Goal: Task Accomplishment & Management: Complete application form

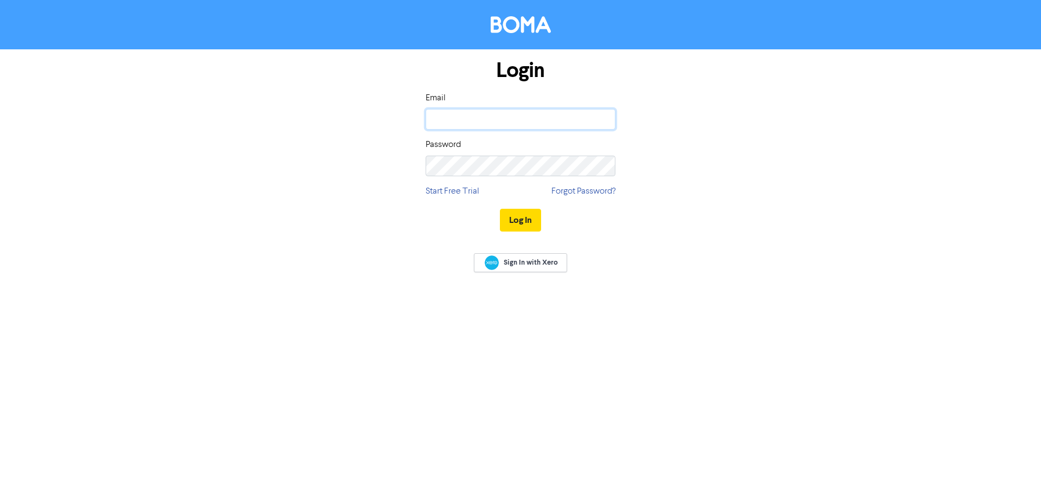
click at [458, 124] on input "email" at bounding box center [521, 119] width 190 height 21
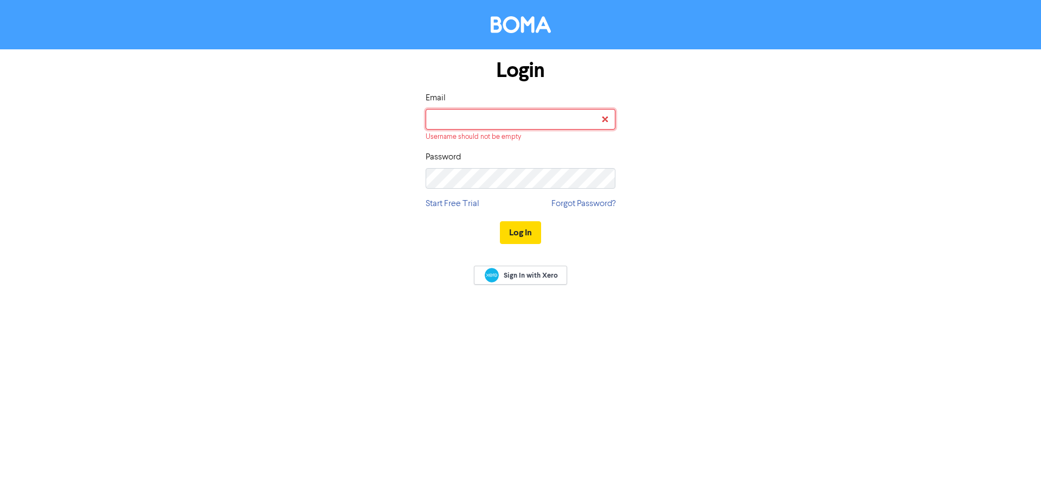
type input "[PERSON_NAME][EMAIL_ADDRESS][DOMAIN_NAME]"
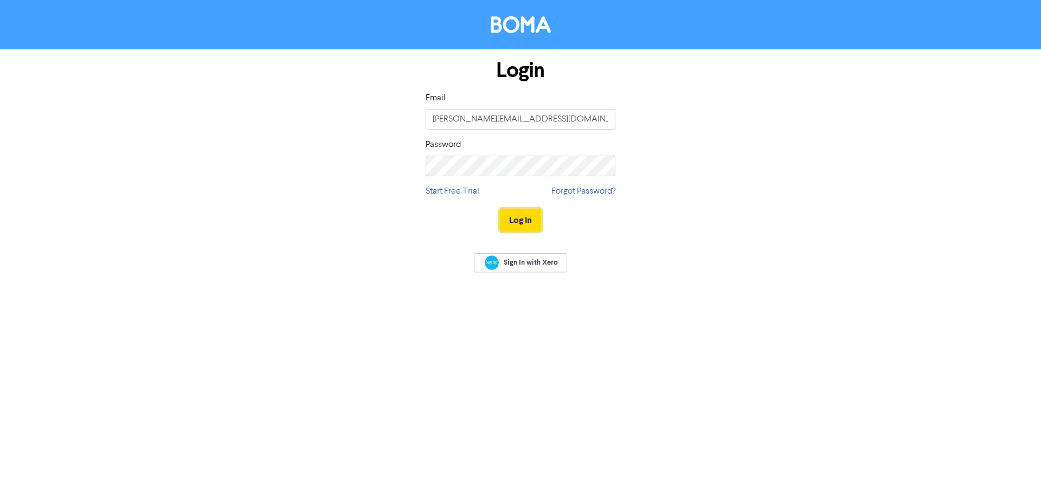
click at [536, 225] on button "Log In" at bounding box center [520, 220] width 41 height 23
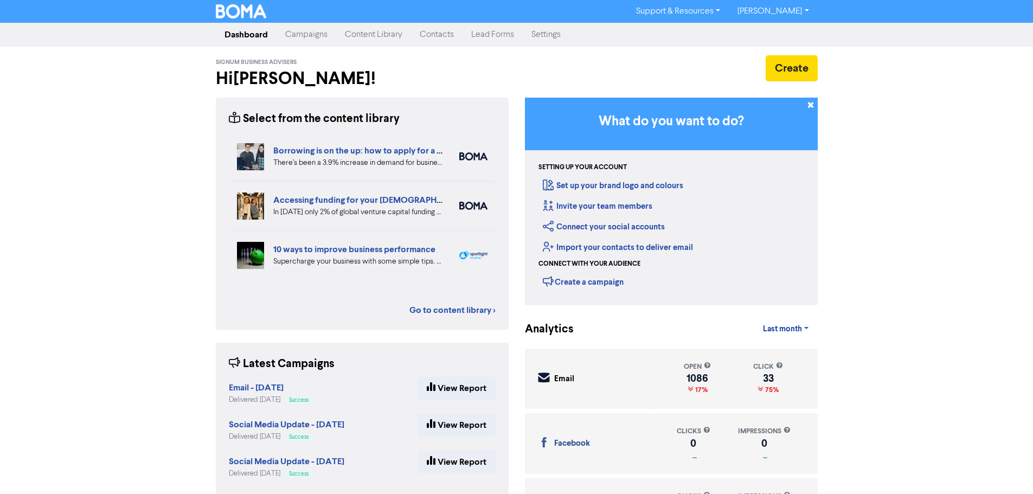
click at [432, 31] on link "Contacts" at bounding box center [437, 35] width 52 height 22
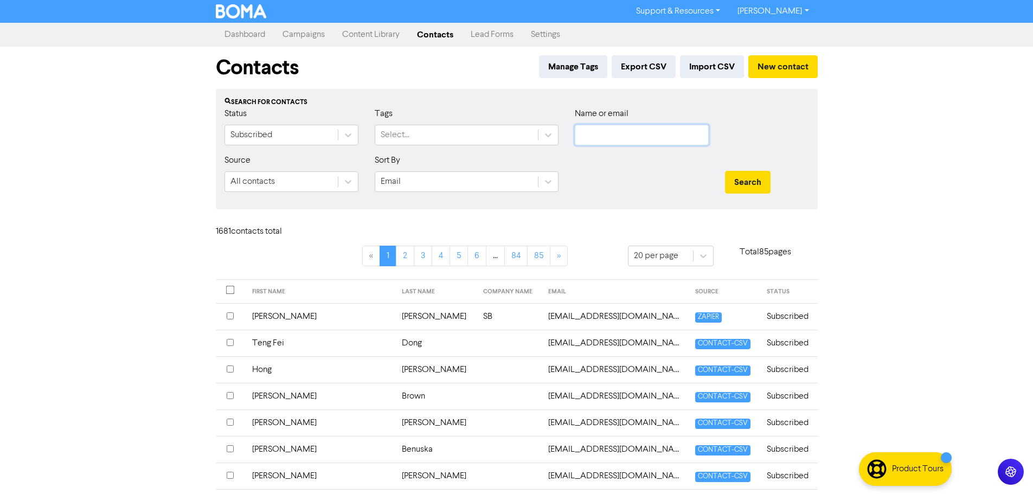
click at [634, 140] on input "text" at bounding box center [642, 135] width 134 height 21
type input "mario"
click at [725, 171] on button "Search" at bounding box center [748, 182] width 46 height 23
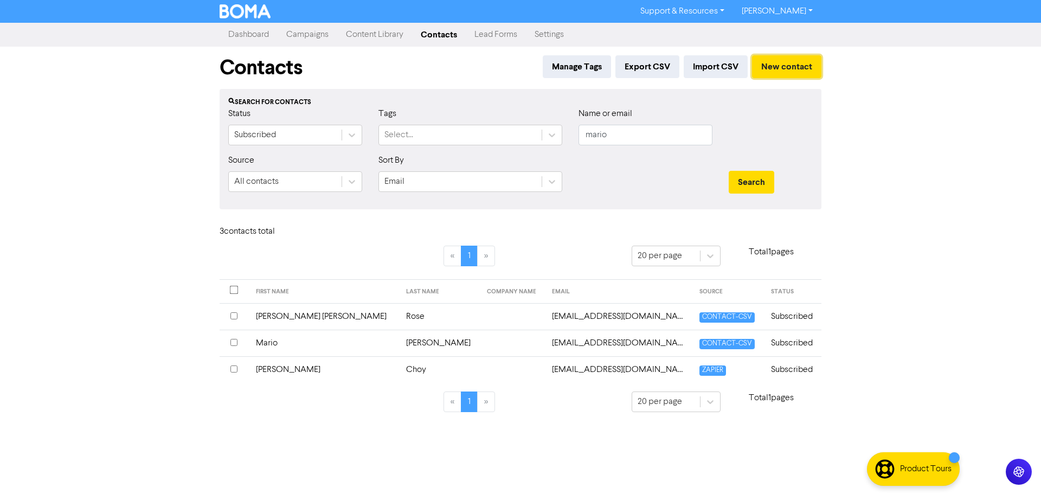
click at [781, 65] on button "New contact" at bounding box center [786, 66] width 69 height 23
click at [400, 344] on td "[PERSON_NAME]" at bounding box center [440, 343] width 81 height 27
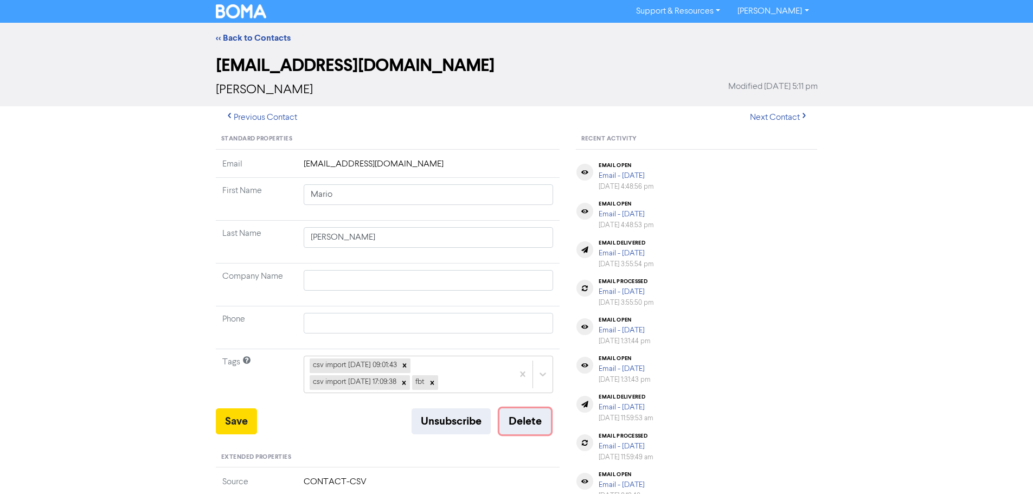
click at [538, 421] on button "Delete" at bounding box center [526, 421] width 52 height 26
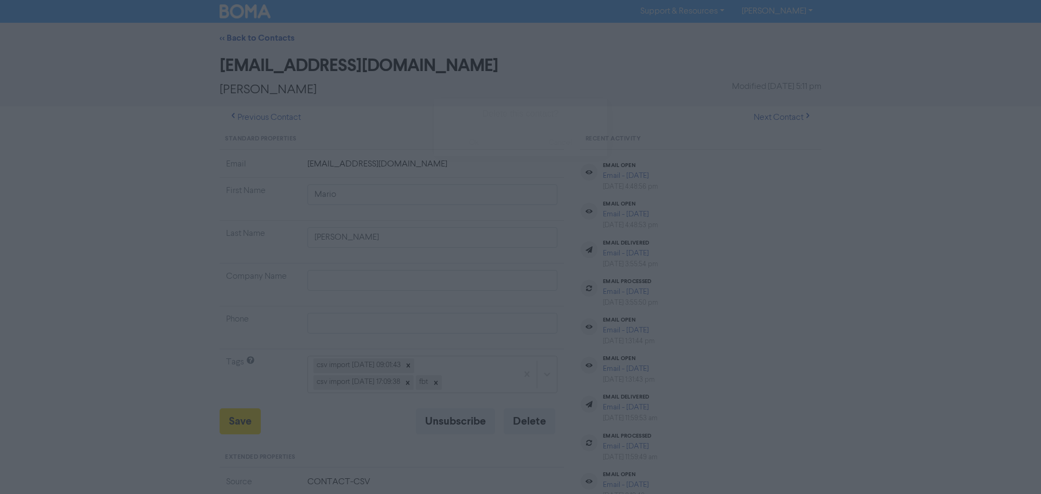
click at [469, 143] on button "ok" at bounding box center [474, 142] width 80 height 27
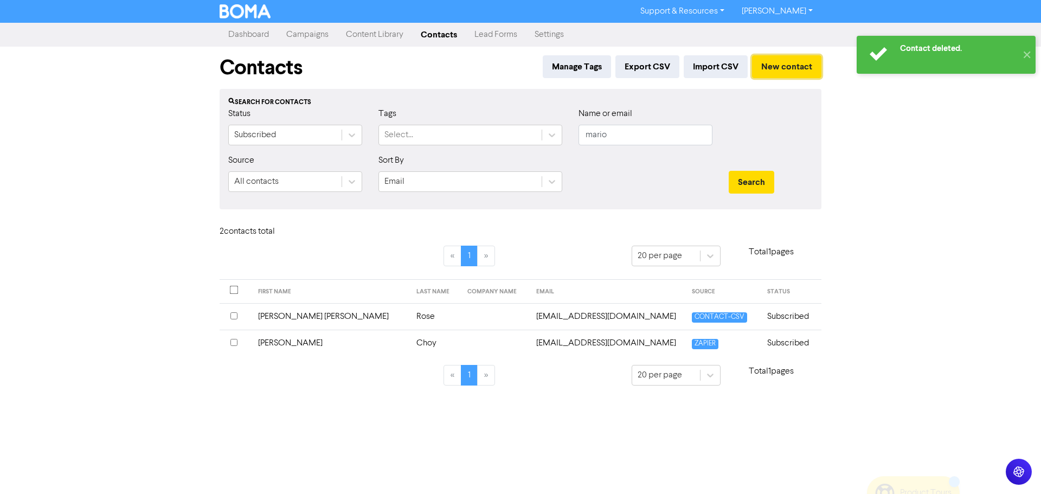
click at [783, 75] on button "New contact" at bounding box center [786, 66] width 69 height 23
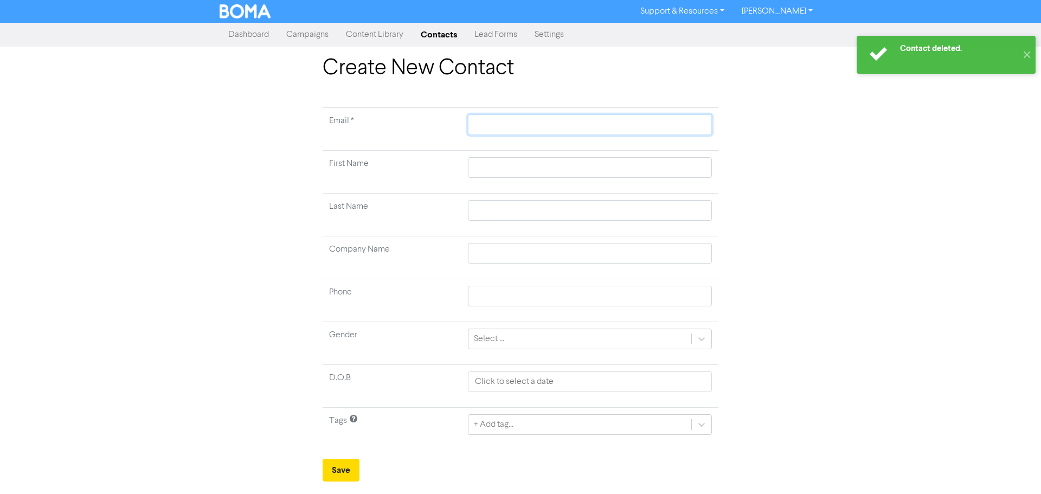
click at [494, 124] on input "text" at bounding box center [590, 124] width 244 height 21
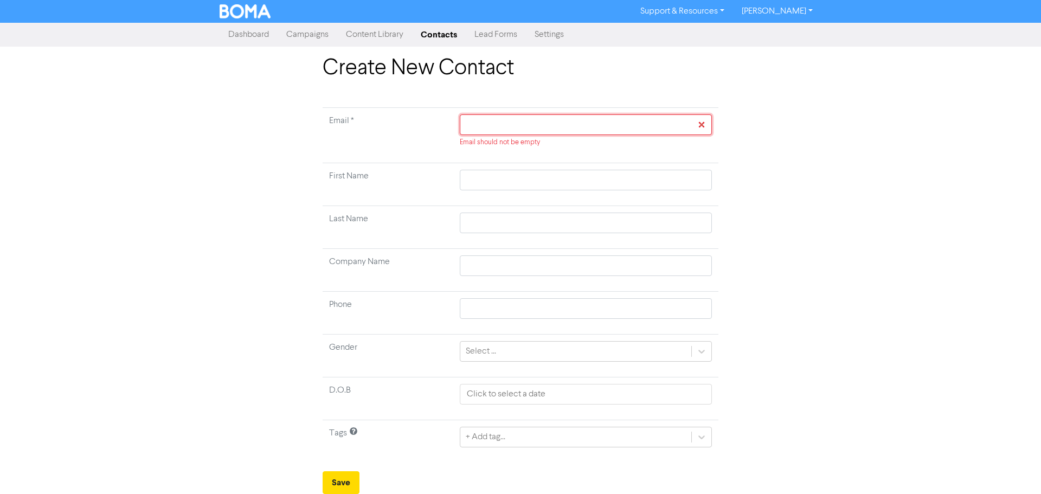
click at [507, 128] on input "text" at bounding box center [586, 124] width 252 height 21
paste input "[PERSON_NAME] <[PERSON_NAME][EMAIL_ADDRESS][DOMAIN_NAME]>"
type input "[PERSON_NAME] <[PERSON_NAME][EMAIL_ADDRESS][DOMAIN_NAME]>"
type input "[PERSON_NAME] <[PERSON_NAME][EMAIL_ADDRESS][DOMAIN_NAME]"
drag, startPoint x: 525, startPoint y: 125, endPoint x: 424, endPoint y: 133, distance: 100.6
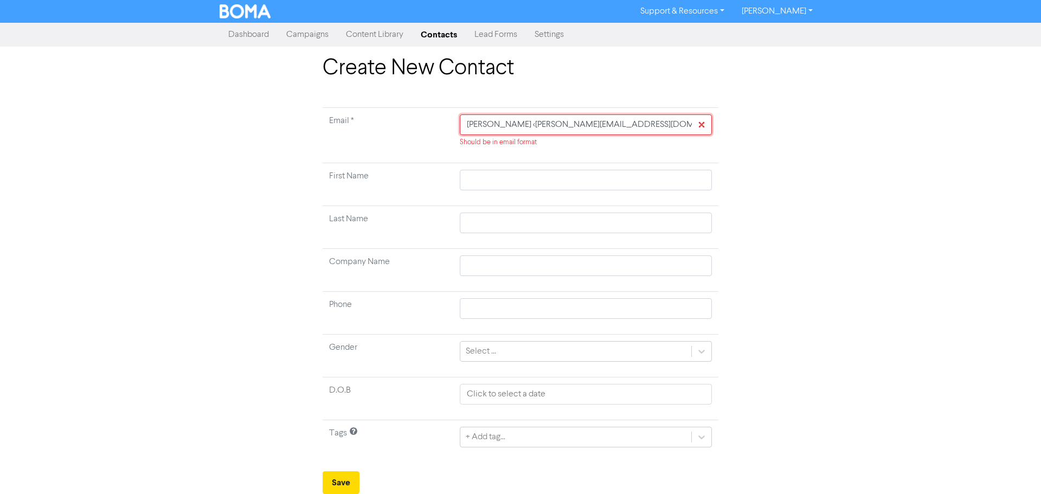
click at [424, 133] on tr "Email * [PERSON_NAME] <[PERSON_NAME][EMAIL_ADDRESS][DOMAIN_NAME] Should be in e…" at bounding box center [521, 135] width 396 height 55
type input "[EMAIL_ADDRESS][DOMAIN_NAME]"
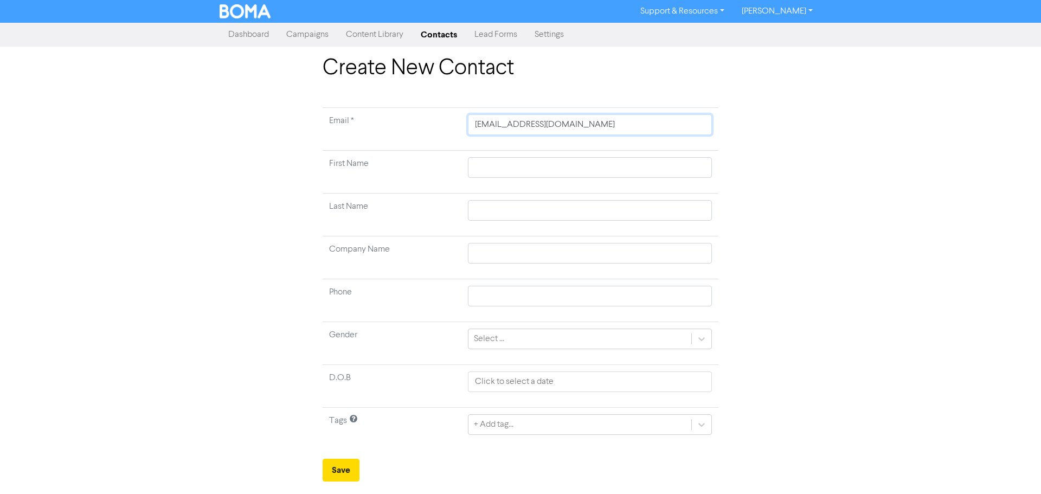
type input "[EMAIL_ADDRESS][DOMAIN_NAME]"
type input "M"
type input "Ma"
type input "Mar"
type input "Mari"
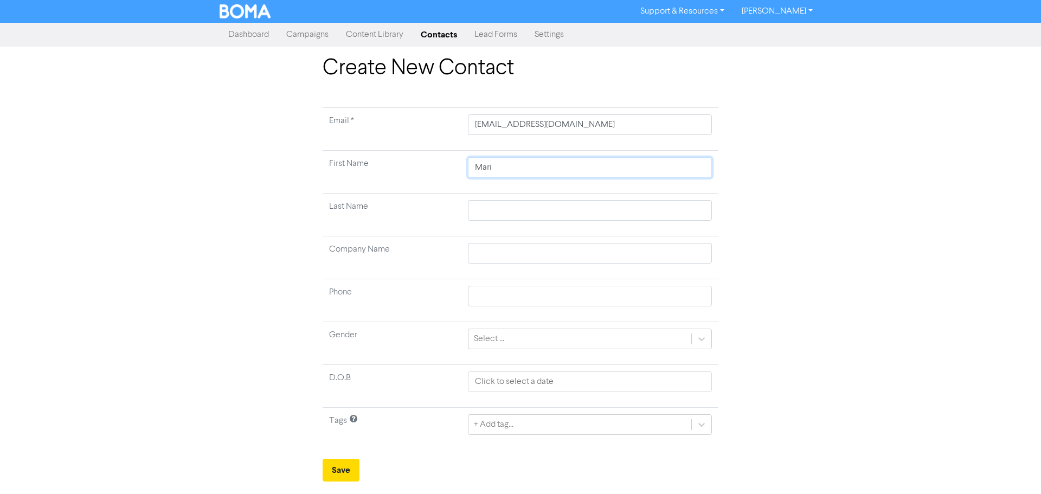
type input "Mario"
paste input "[PERSON_NAME] <"
type input "[PERSON_NAME] <"
type input "[PERSON_NAME]"
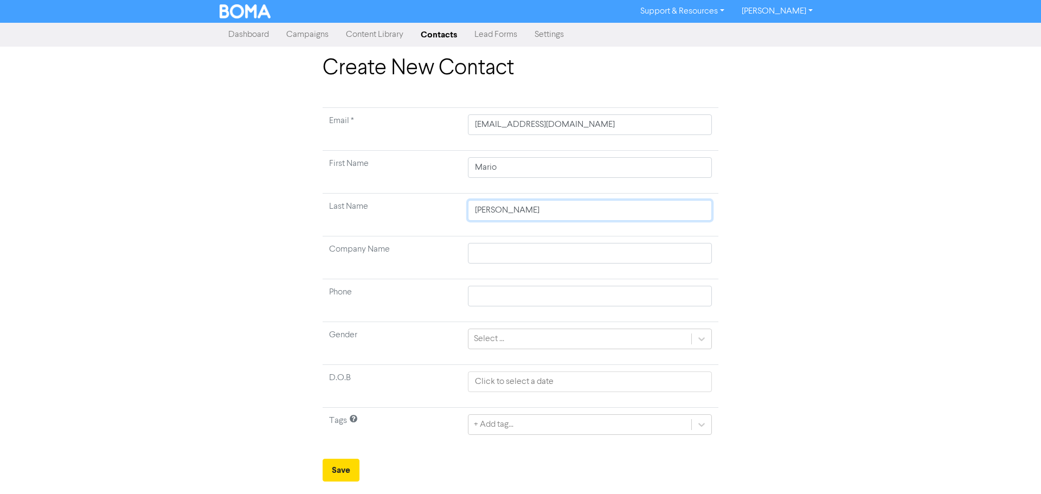
type input "[PERSON_NAME]"
type input "rio [PERSON_NAME]"
type input "io [PERSON_NAME]"
type input "[PERSON_NAME]"
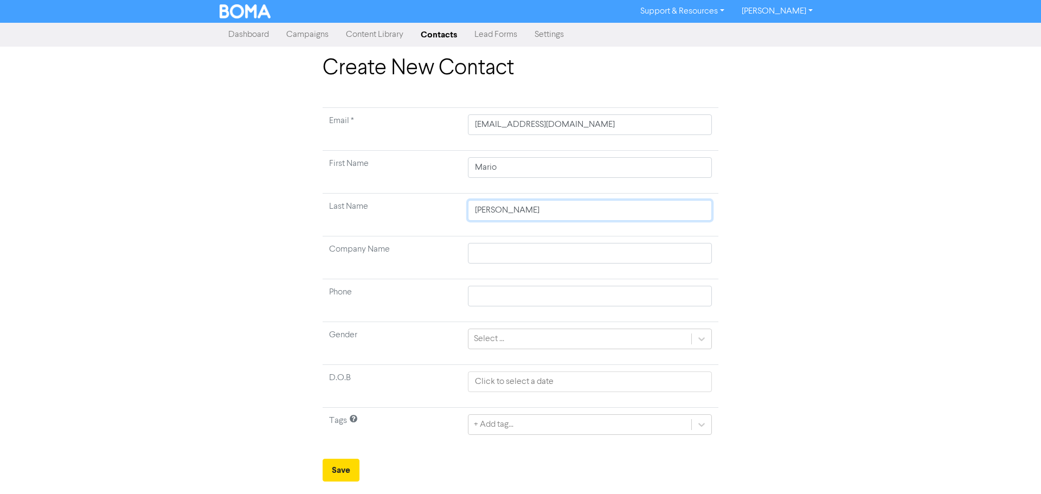
type input "[PERSON_NAME]"
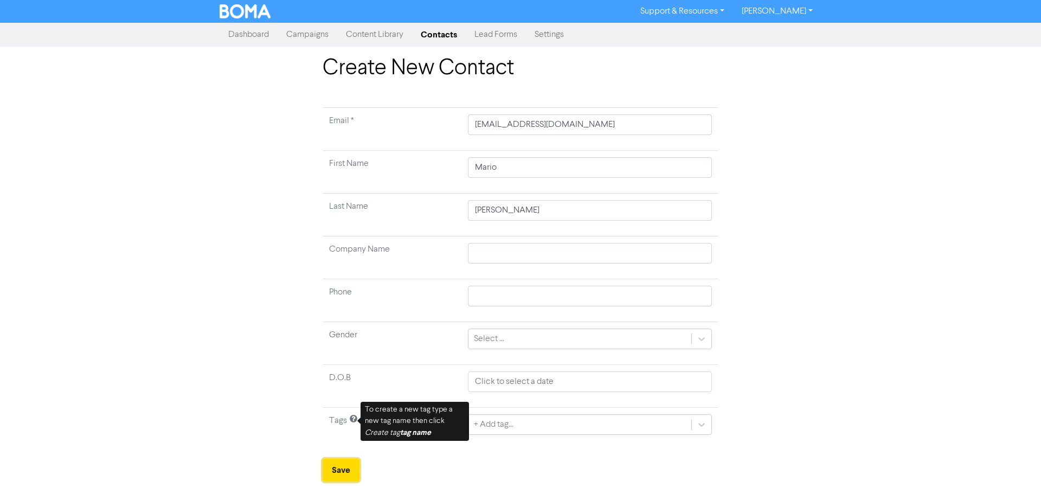
click at [337, 474] on button "Save" at bounding box center [341, 470] width 37 height 23
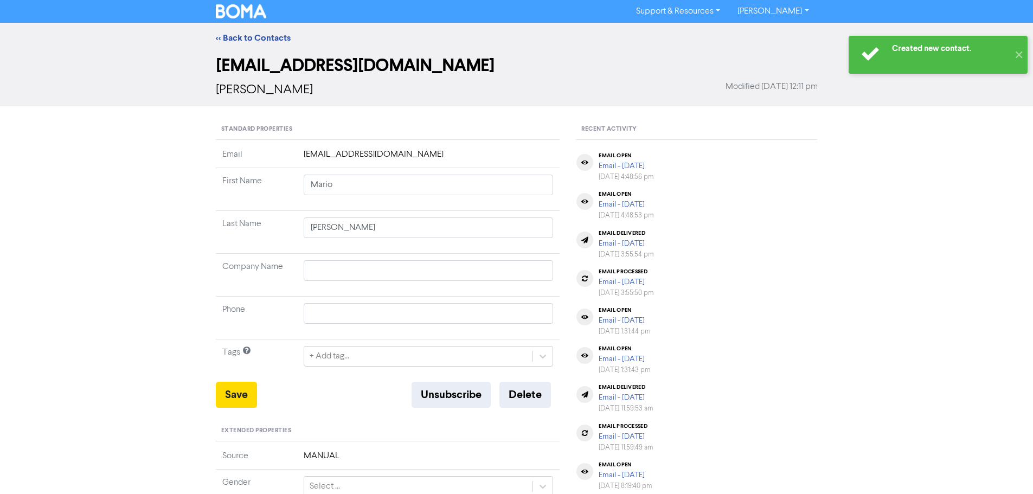
click at [255, 39] on link "<< Back to Contacts" at bounding box center [253, 38] width 75 height 11
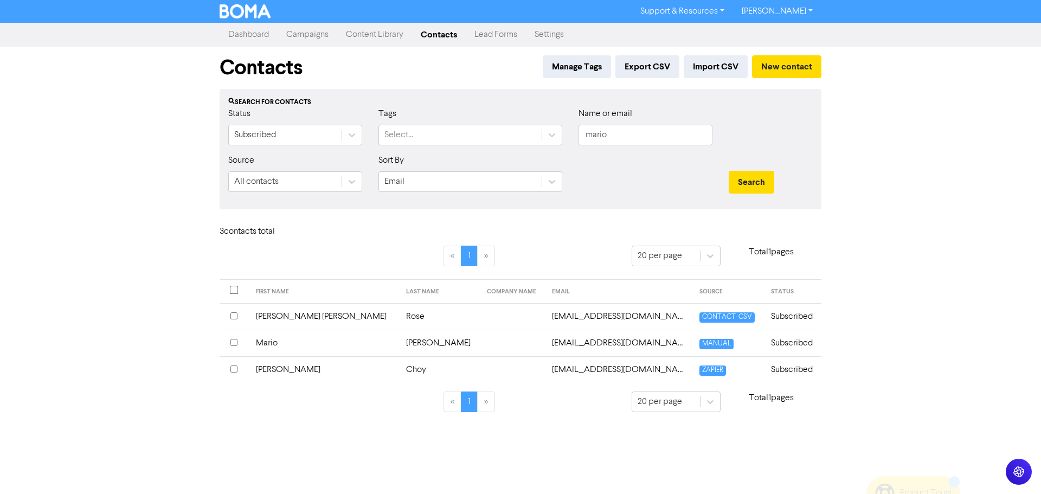
click at [272, 341] on td "Mario" at bounding box center [325, 343] width 150 height 27
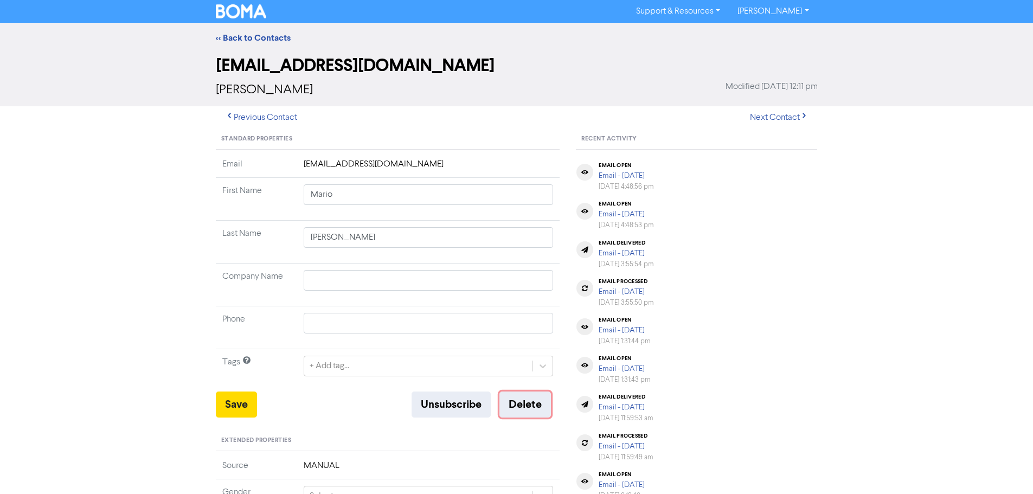
click at [543, 400] on button "Delete" at bounding box center [526, 405] width 52 height 26
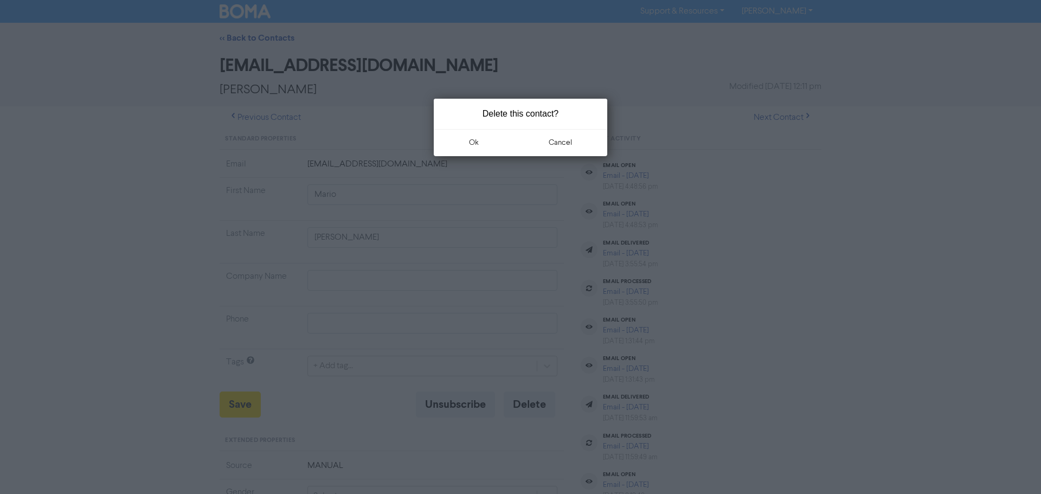
click at [470, 139] on button "ok" at bounding box center [474, 142] width 80 height 27
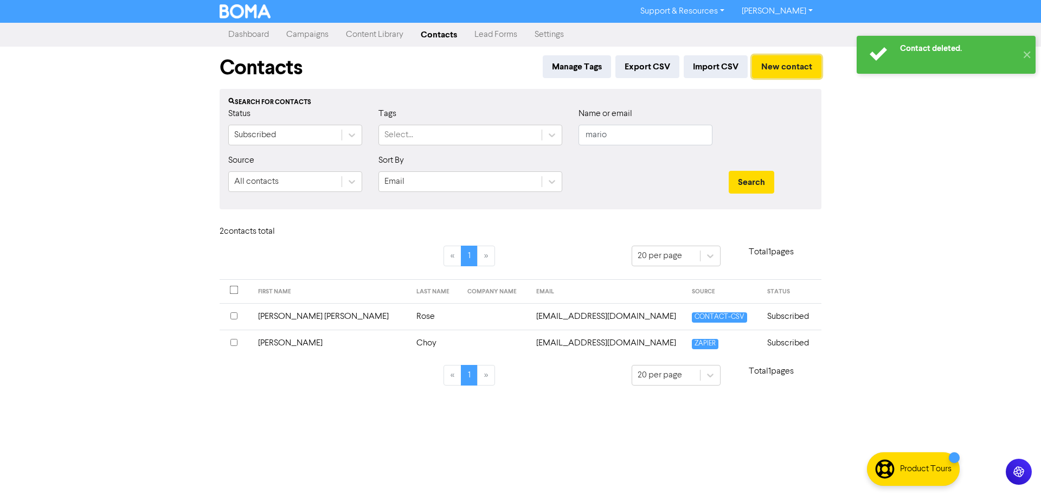
click at [808, 59] on button "New contact" at bounding box center [786, 66] width 69 height 23
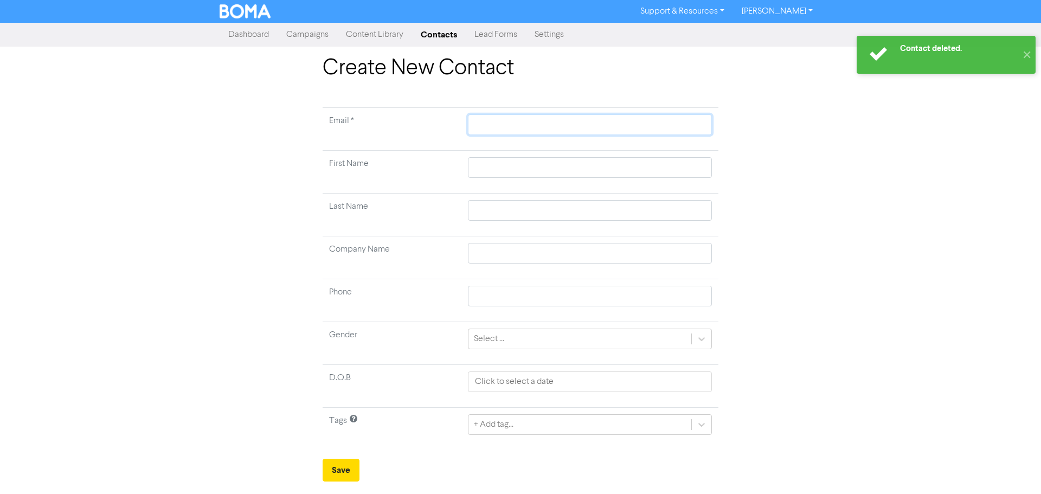
click at [603, 133] on input "text" at bounding box center [590, 124] width 244 height 21
paste input "[EMAIL_ADDRESS][DOMAIN_NAME]"
type input "[EMAIL_ADDRESS][DOMAIN_NAME]"
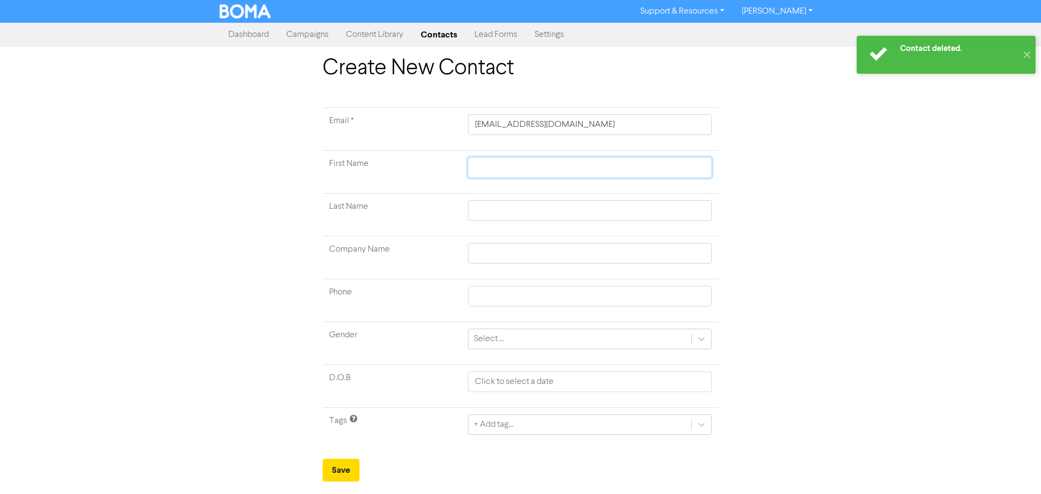
type input "M"
type input "Ma"
type input "Mar"
type input "Mari"
type input "Mario"
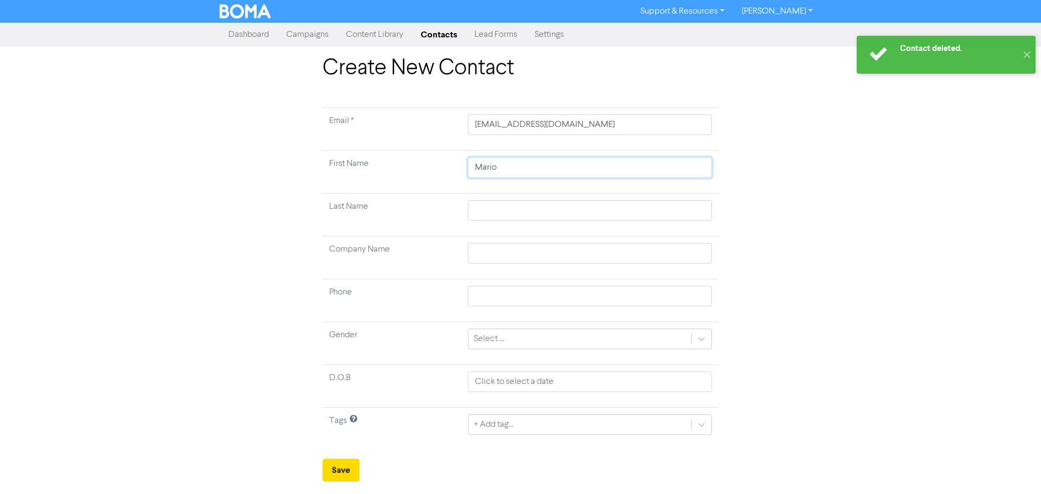
type input "Mario"
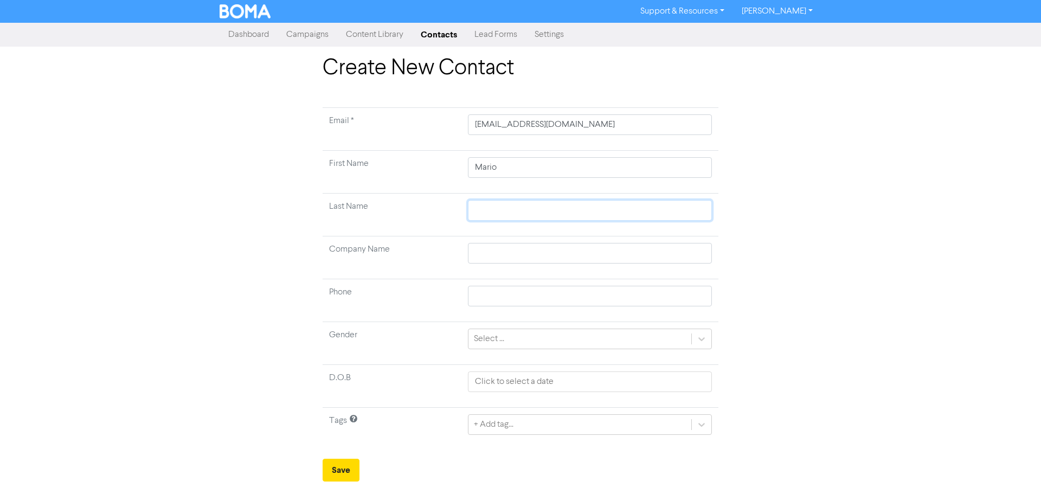
paste input "[EMAIL_ADDRESS][DOMAIN_NAME]"
type input "[EMAIL_ADDRESS][DOMAIN_NAME]"
type input "marioavellino64@gmail.c"
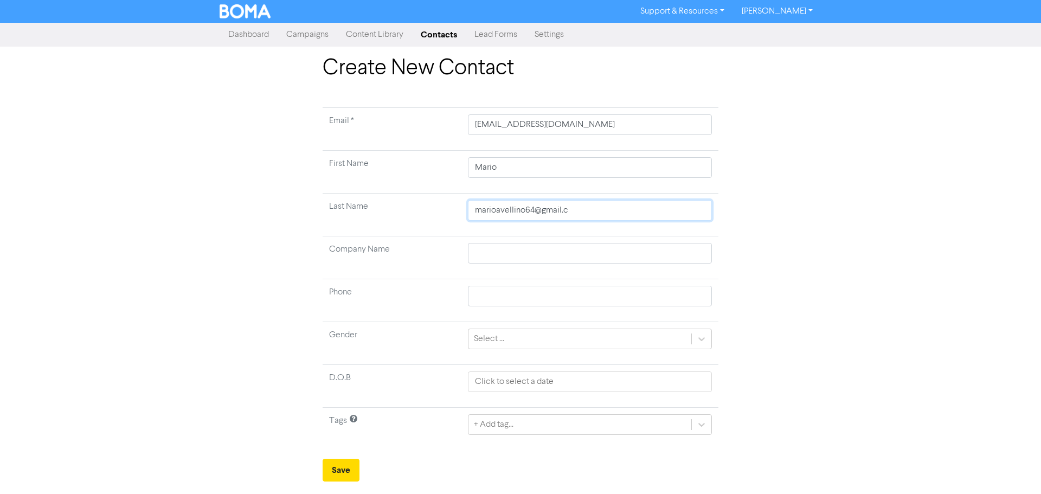
type input "[EMAIL_ADDRESS]."
type input "[EMAIL_ADDRESS]"
type input "marioavellino64@gmai"
type input "marioavellino64@gma"
type input "marioavellino64@gm"
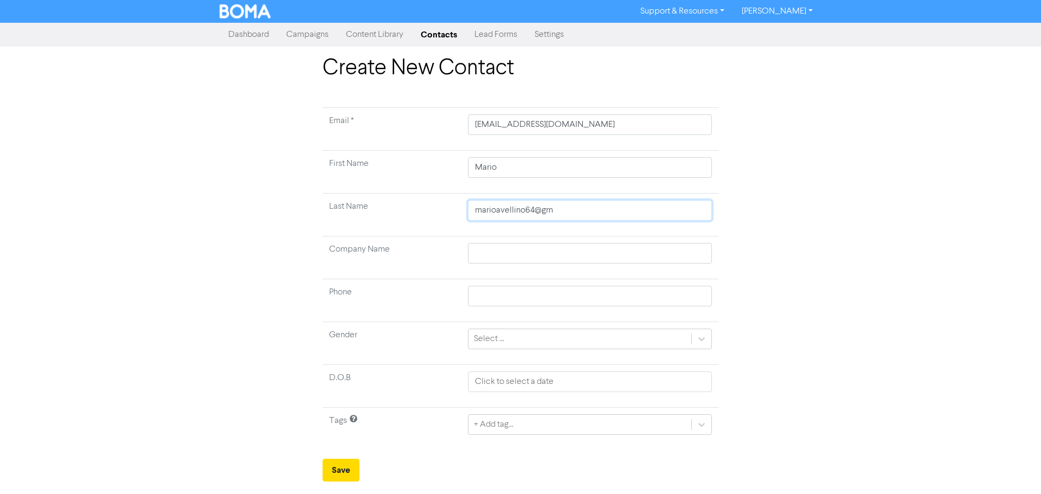
type input "marioavellino64@g"
type input "marioavellino64@"
type input "marioavellino64"
type input "marioavellino6"
type input "marioavellino"
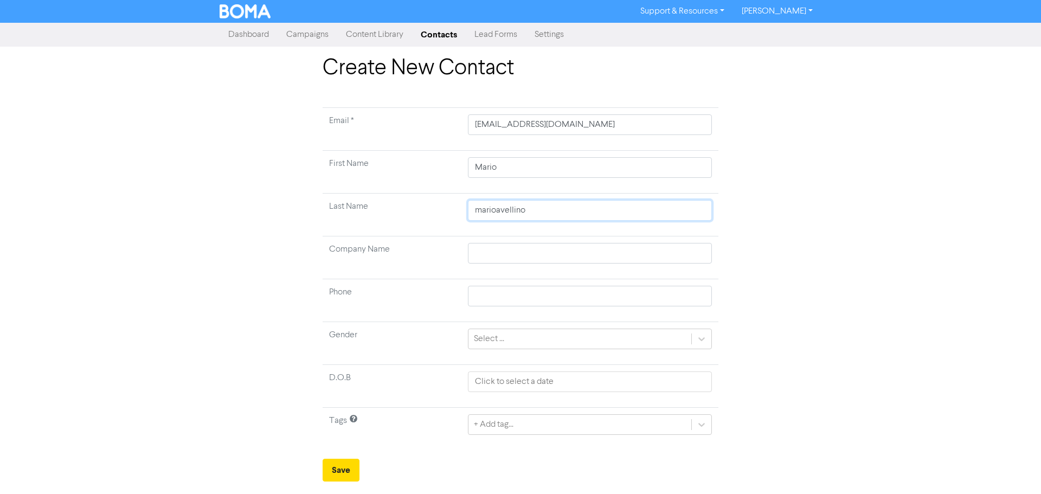
type input "arioavellino"
type input "rioavellino"
type input "ioavellino"
type input "oavellino"
type input "[PERSON_NAME]"
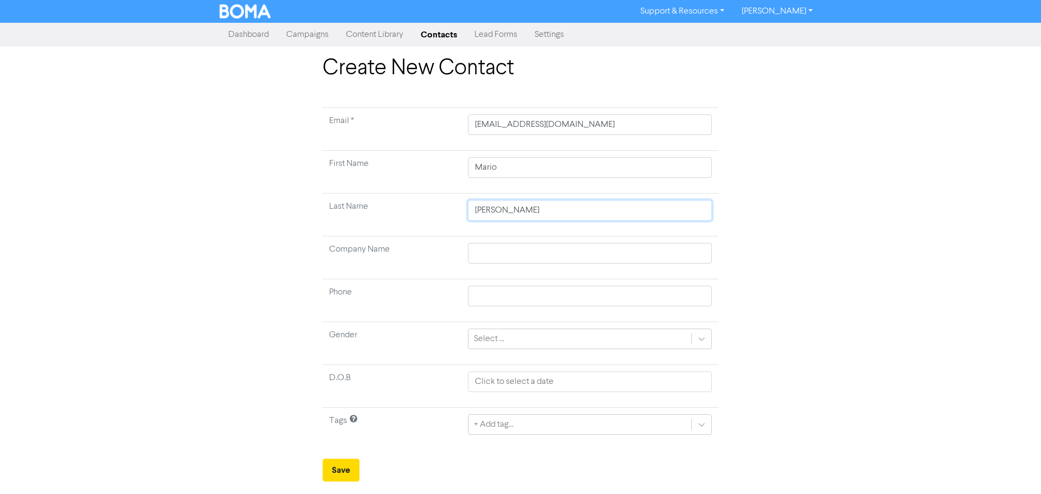
type input "vellino"
type input "[PERSON_NAME]"
click at [355, 470] on button "Save" at bounding box center [341, 470] width 37 height 23
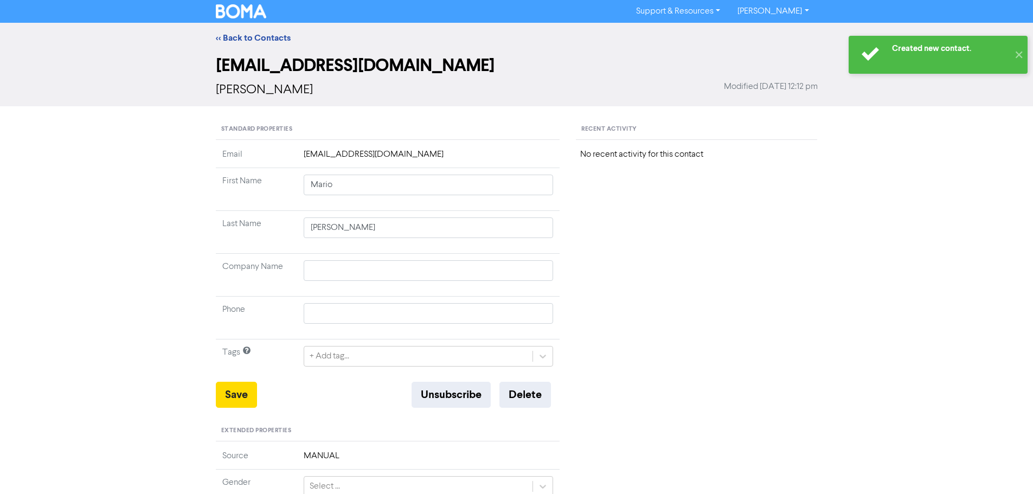
click at [263, 34] on link "<< Back to Contacts" at bounding box center [253, 38] width 75 height 11
